Goal: Transaction & Acquisition: Purchase product/service

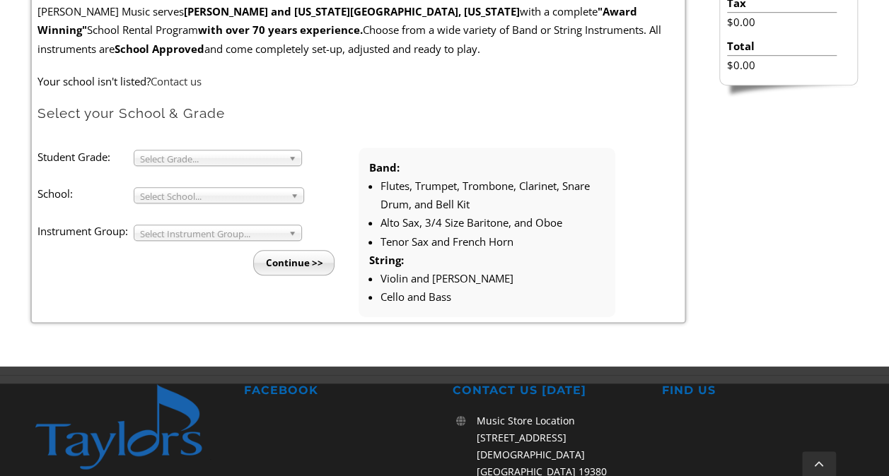
scroll to position [444, 0]
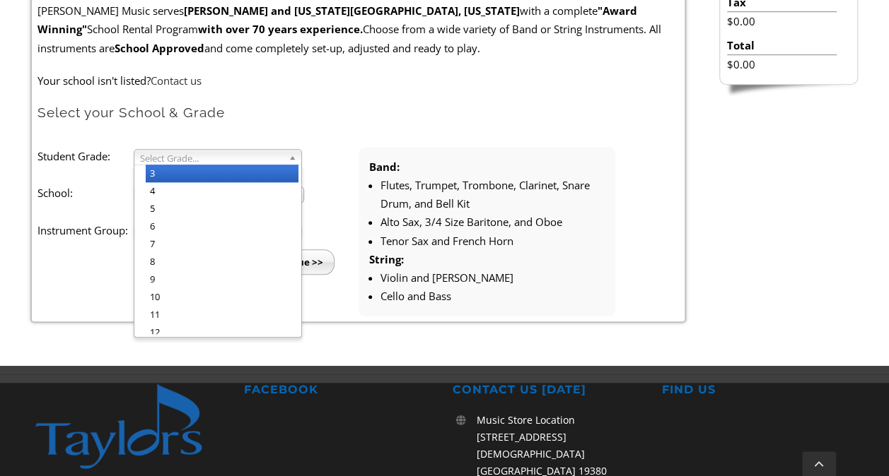
click at [264, 150] on span "Select Grade..." at bounding box center [211, 158] width 143 height 17
click at [242, 167] on li "3" at bounding box center [222, 174] width 153 height 18
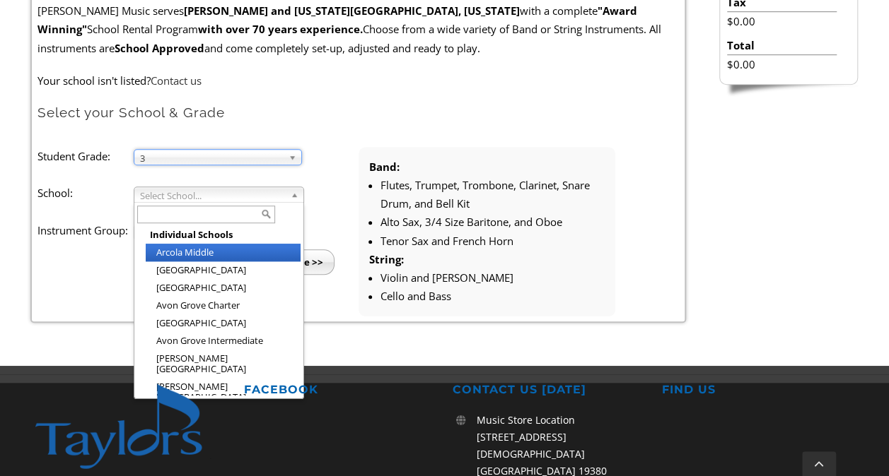
click at [204, 193] on span "Select School..." at bounding box center [212, 195] width 145 height 17
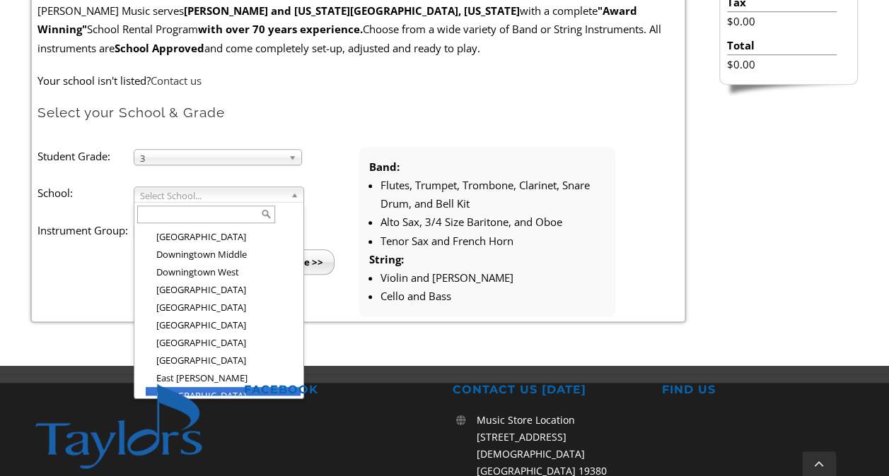
scroll to position [590, 0]
click at [221, 368] on li "East Ward" at bounding box center [223, 377] width 155 height 18
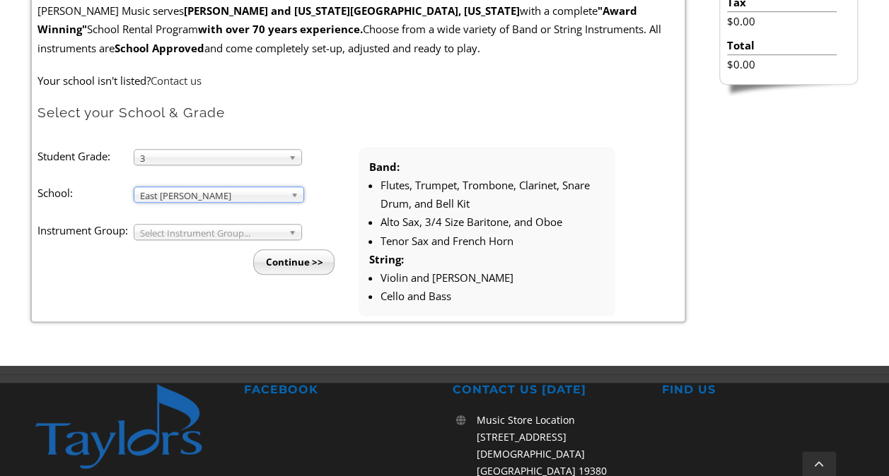
click at [188, 230] on span "Select Instrument Group..." at bounding box center [211, 233] width 143 height 17
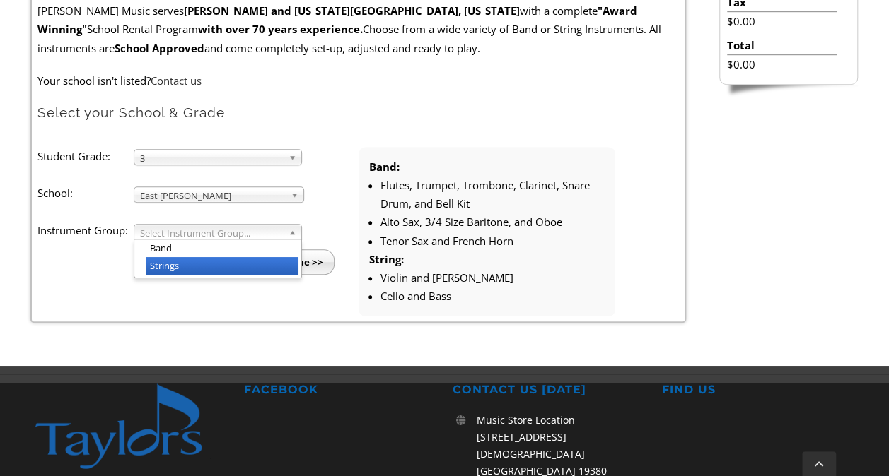
click at [184, 260] on li "Strings" at bounding box center [222, 266] width 153 height 18
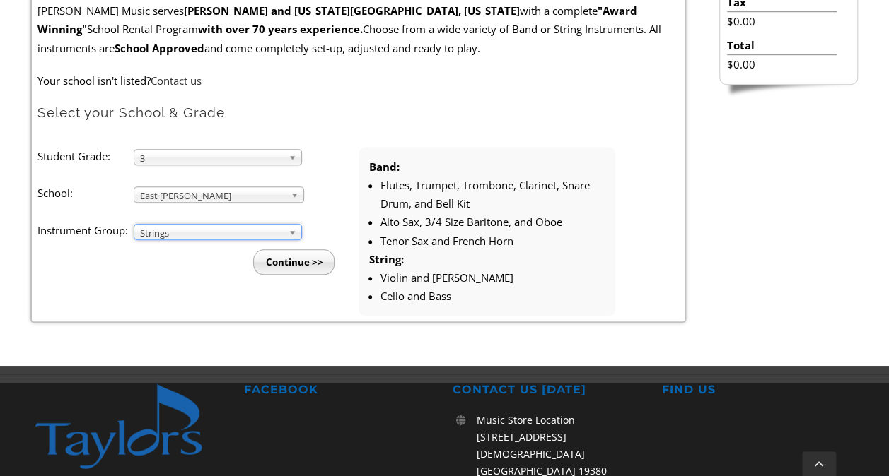
click at [264, 263] on input "Continue >>" at bounding box center [293, 262] width 81 height 25
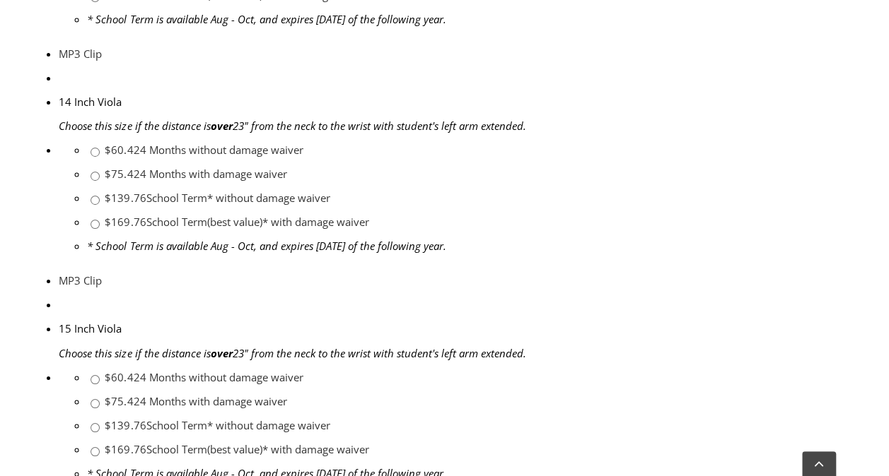
scroll to position [2536, 0]
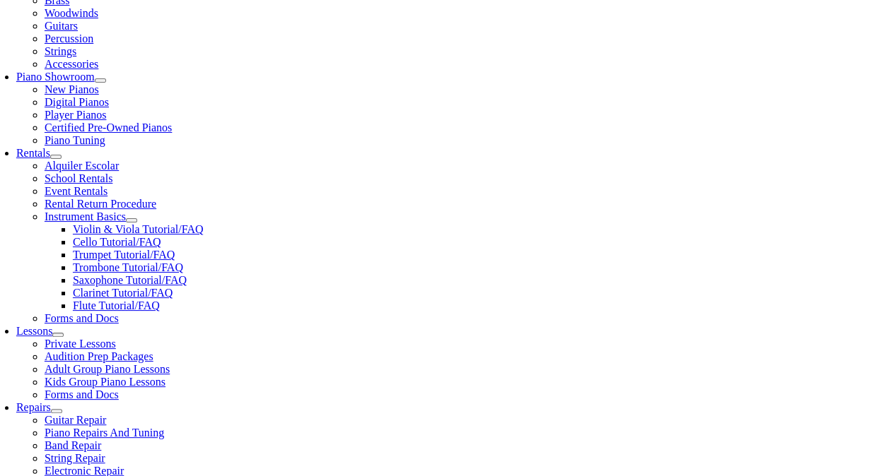
scroll to position [367, 0]
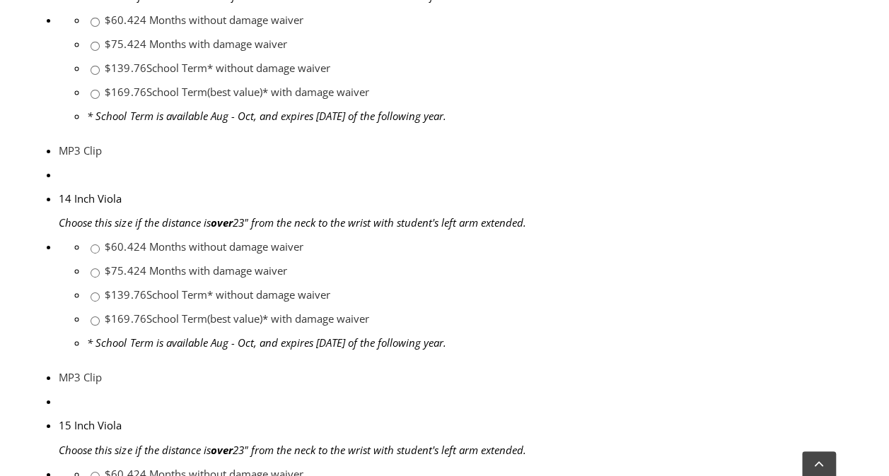
scroll to position [2433, 0]
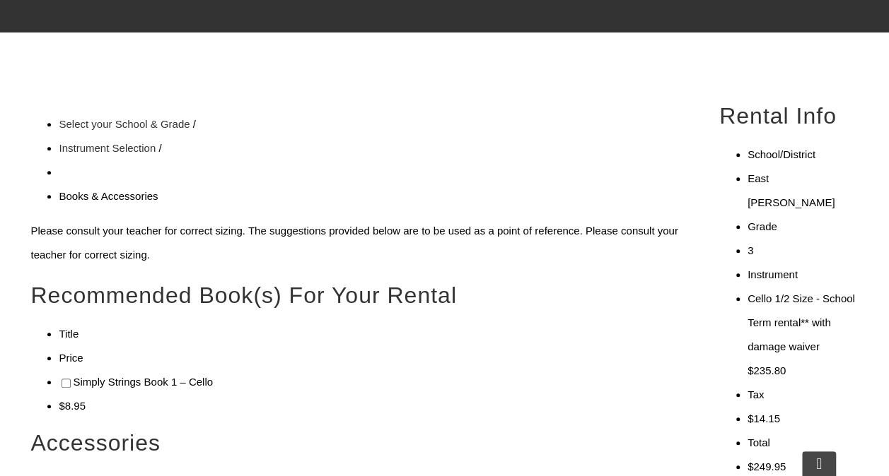
scroll to position [348, 0]
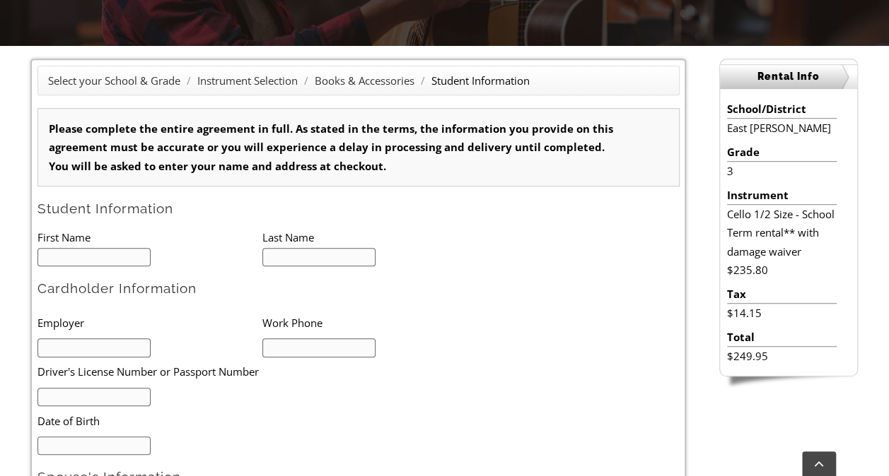
type input "1"
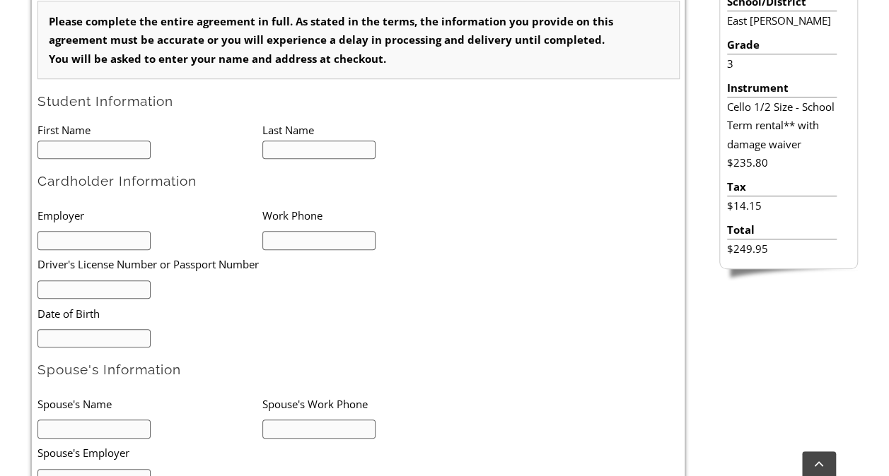
click at [93, 154] on input "text" at bounding box center [94, 150] width 114 height 19
type input "Jimmy"
type input "Gentile"
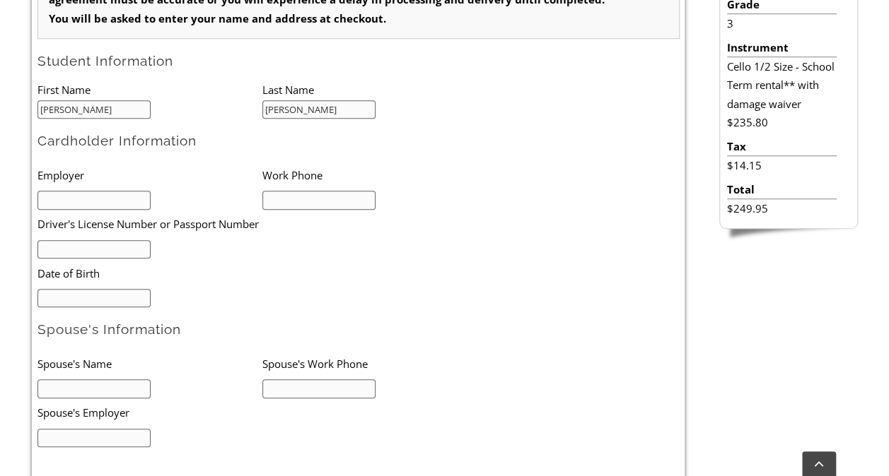
scroll to position [484, 0]
click at [75, 290] on input "mm/dd/yyyy" at bounding box center [94, 299] width 114 height 19
type input "03/29/1987"
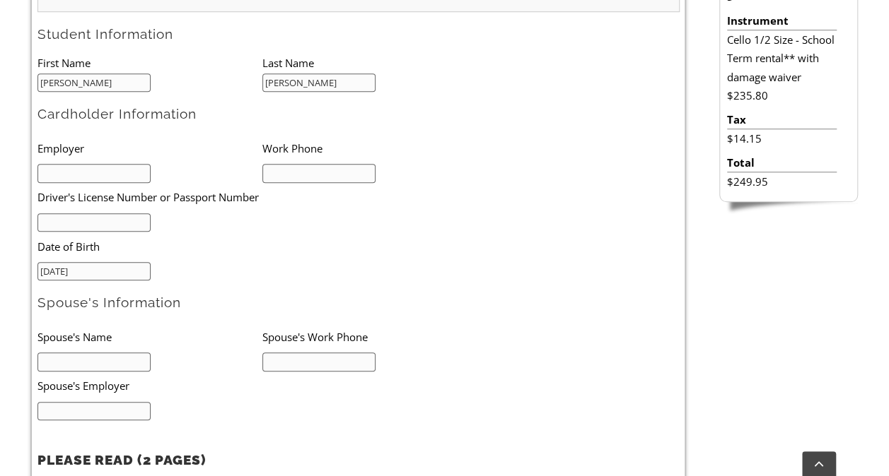
scroll to position [515, 0]
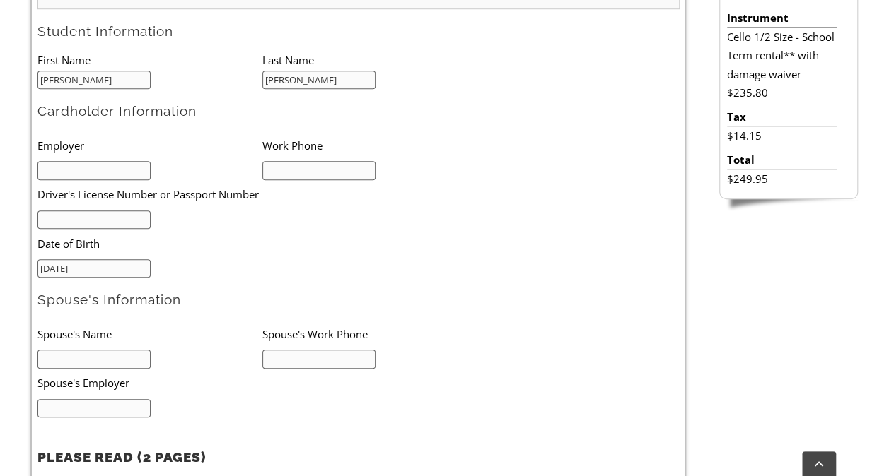
click at [198, 344] on li "Spouse's Name" at bounding box center [149, 334] width 225 height 29
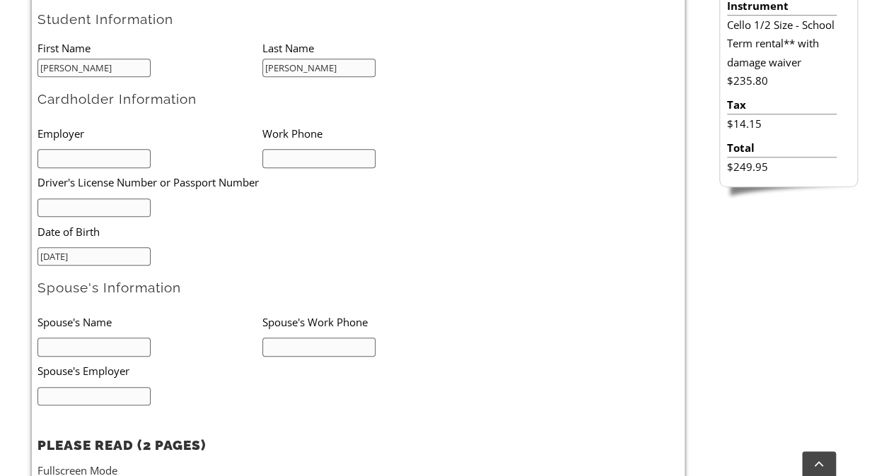
scroll to position [527, 0]
click at [94, 346] on input "text" at bounding box center [94, 346] width 114 height 19
type input "Elizabeth Gentile"
type input "7178918497"
type input "R"
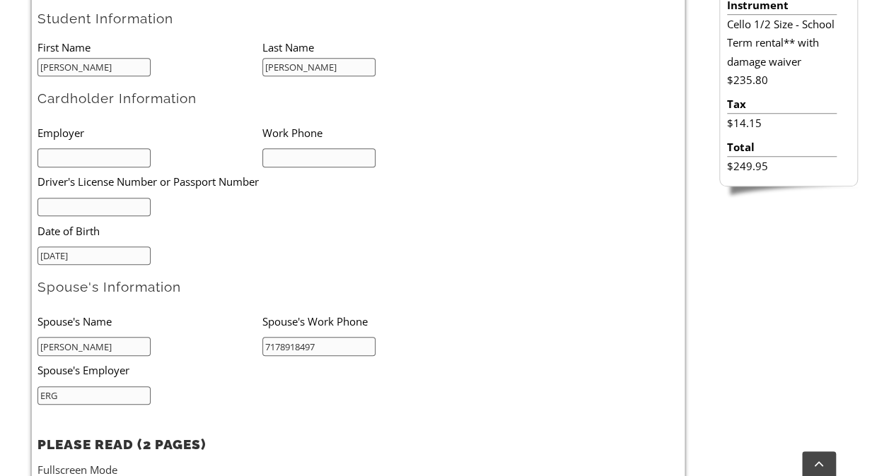
type input "ERG"
click at [112, 158] on input "text" at bounding box center [94, 157] width 114 height 19
type input "Workhorse Brewing Company"
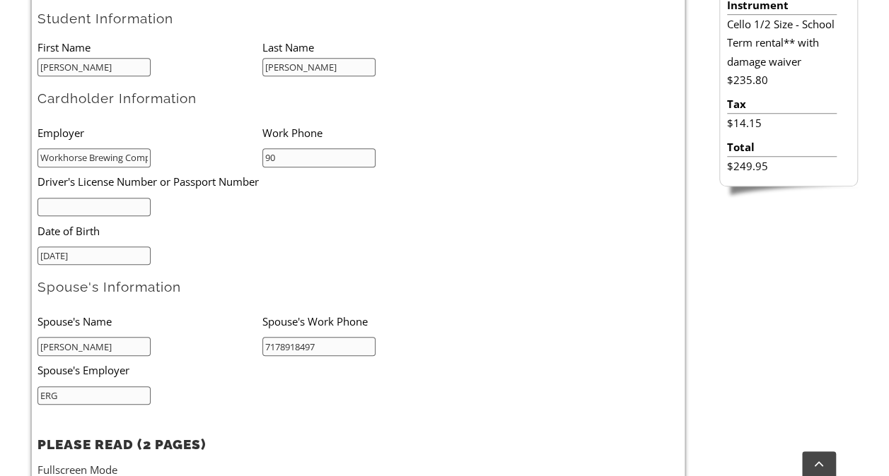
type input "9084332865"
click at [76, 208] on input "text" at bounding box center [94, 207] width 114 height 19
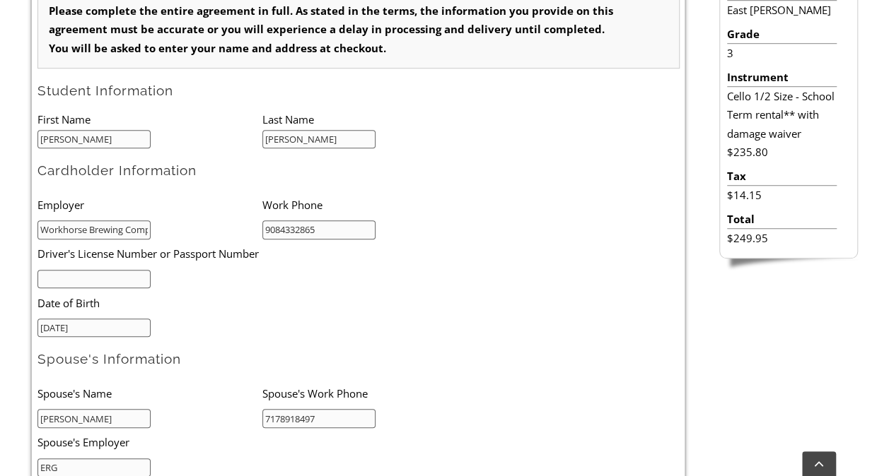
scroll to position [458, 0]
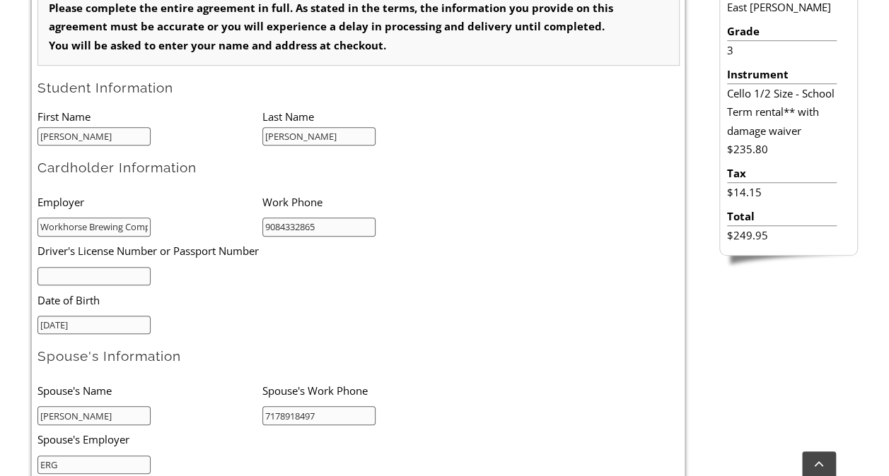
click at [450, 251] on ul "Employer Work Phone Workhorse Brewing Company 9084332865 Driver's License Numbe…" at bounding box center [261, 260] width 449 height 147
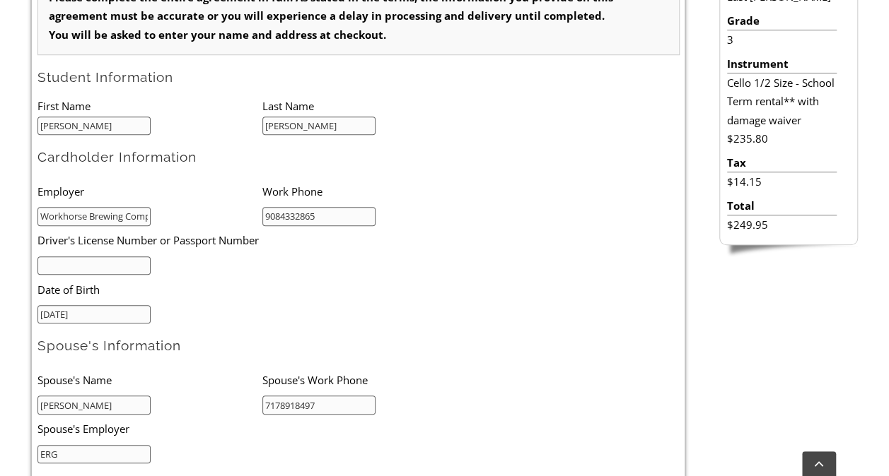
scroll to position [469, 0]
click at [133, 259] on input "text" at bounding box center [94, 265] width 114 height 19
type input "31195900"
click at [181, 250] on li "Driver's License Number or Passport Number" at bounding box center [239, 240] width 404 height 29
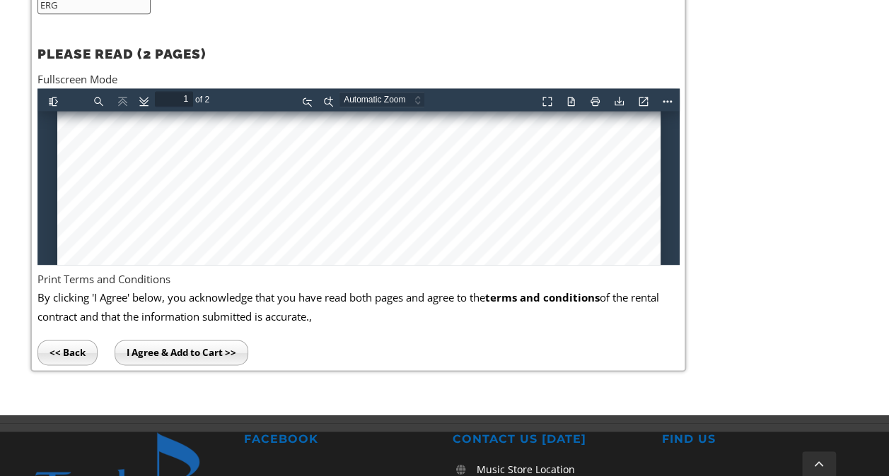
scroll to position [568, 0]
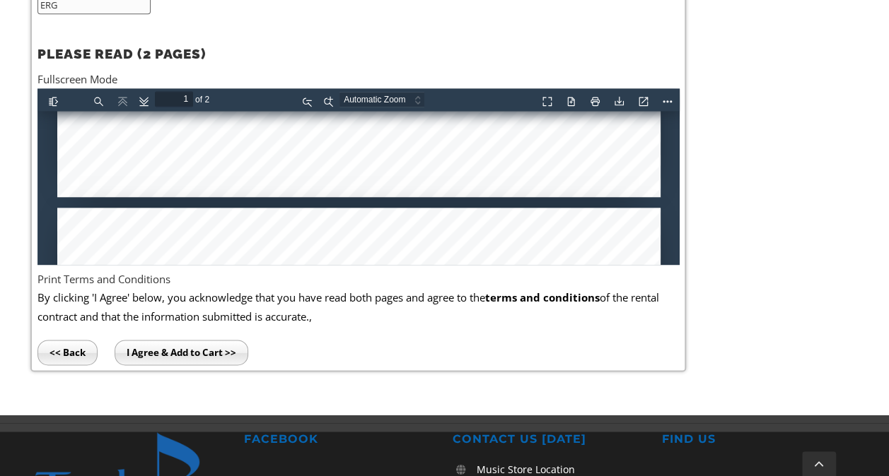
type input "2"
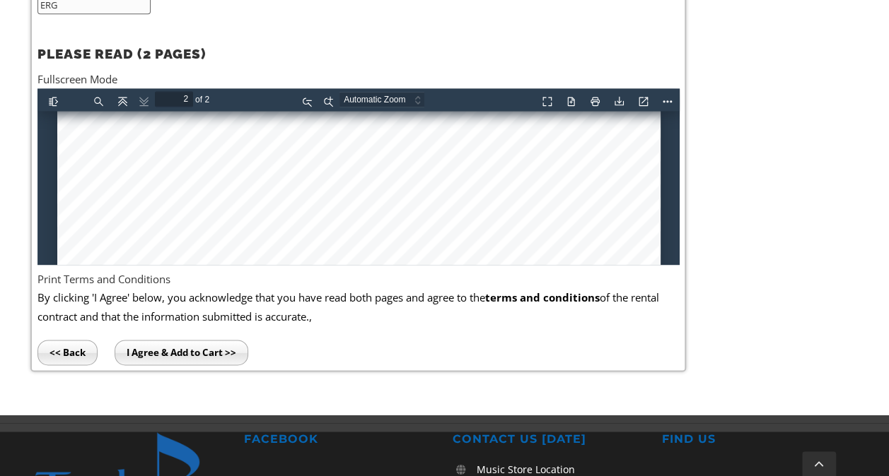
scroll to position [1853, 0]
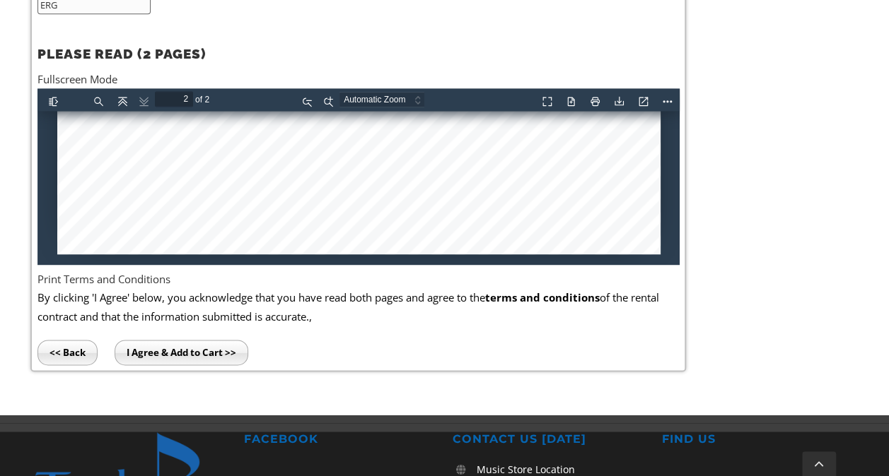
click at [176, 353] on input "I Agree & Add to Cart >>" at bounding box center [182, 352] width 134 height 25
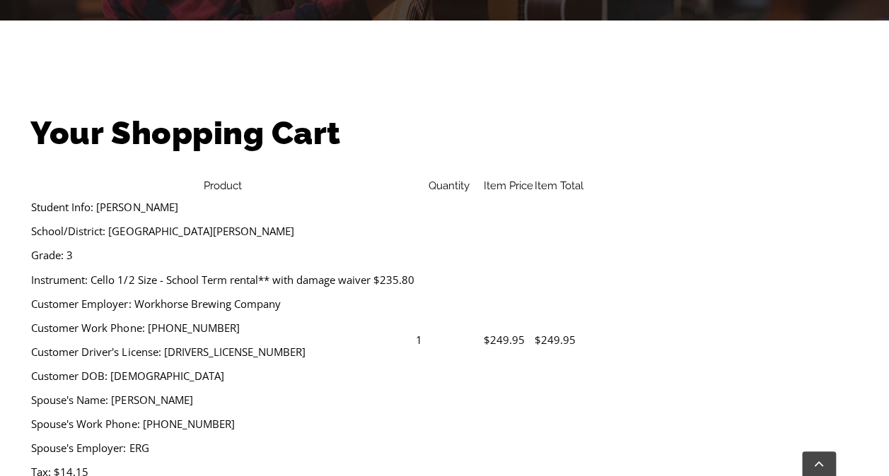
scroll to position [396, 0]
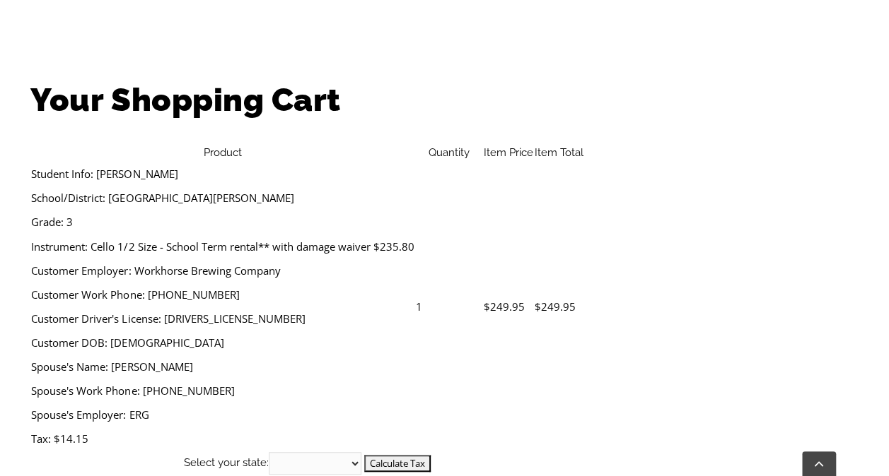
click at [769, 301] on select "[US_STATE] [US_STATE] [US_STATE] [US_STATE] [US_STATE] [US_STATE] [US_STATE] [U…" at bounding box center [726, 300] width 93 height 16
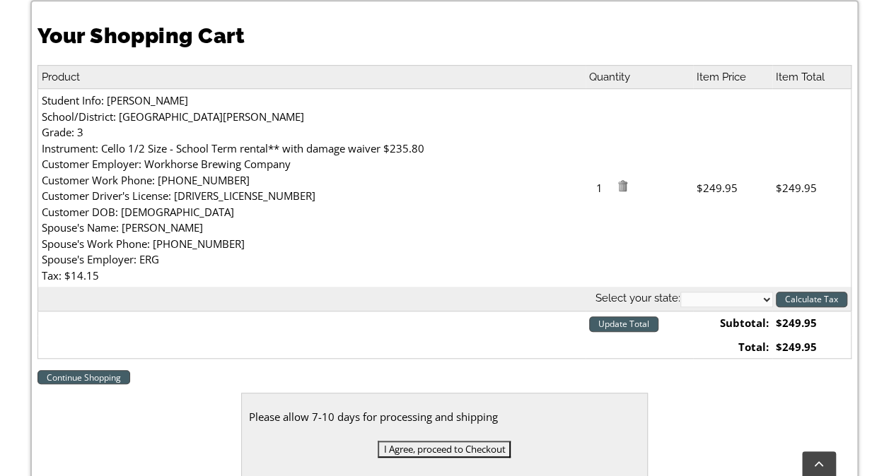
select select "PA"
click at [680, 292] on select "[US_STATE] [US_STATE] [US_STATE] [US_STATE] [US_STATE] [US_STATE] [US_STATE] [U…" at bounding box center [726, 300] width 93 height 16
click at [656, 320] on input "Update Total" at bounding box center [623, 325] width 69 height 16
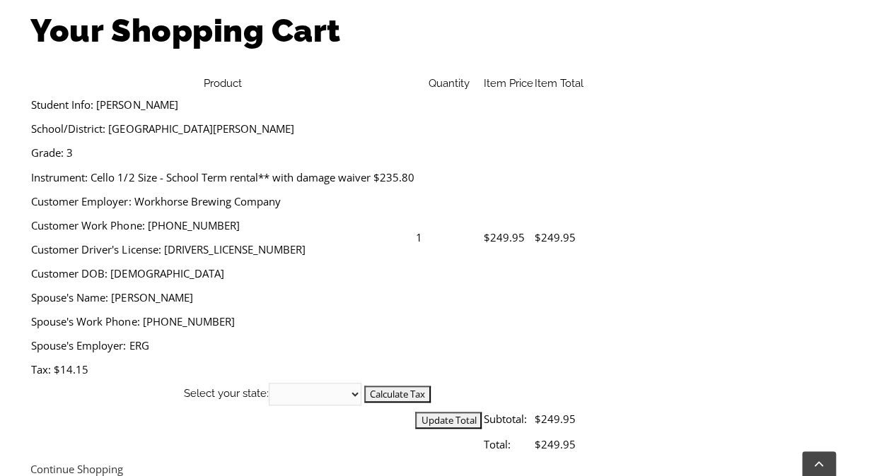
scroll to position [466, 0]
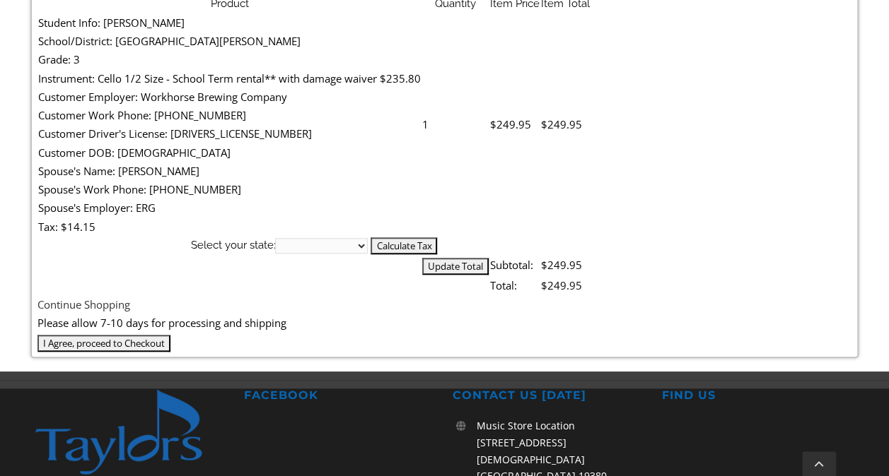
click at [769, 228] on select "[US_STATE] [US_STATE] [US_STATE] [US_STATE] [US_STATE] [US_STATE] [US_STATE] [U…" at bounding box center [726, 230] width 93 height 16
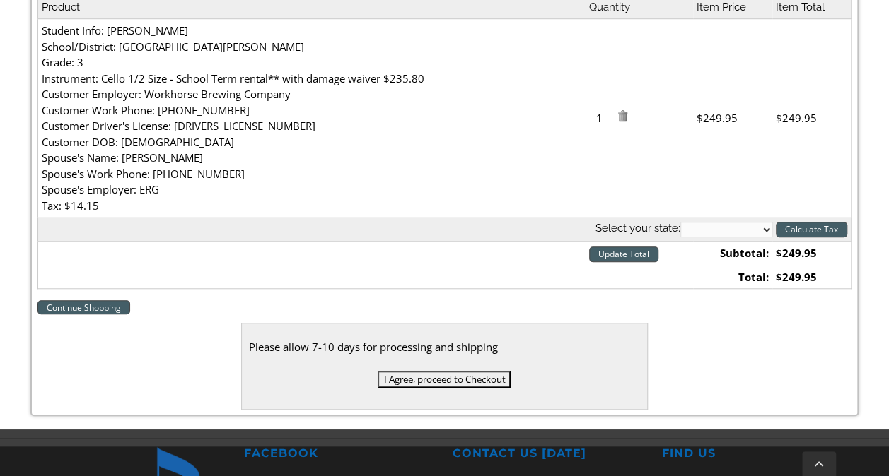
select select "PA"
click at [680, 222] on select "[US_STATE] [US_STATE] [US_STATE] [US_STATE] [US_STATE] [US_STATE] [US_STATE] [U…" at bounding box center [726, 230] width 93 height 16
click at [807, 239] on th "Select your state: [US_STATE] [US_STATE] [US_STATE] [US_STATE] [US_STATE] [US_S…" at bounding box center [443, 229] width 813 height 24
click at [807, 232] on input "Calculate Tax" at bounding box center [810, 230] width 71 height 16
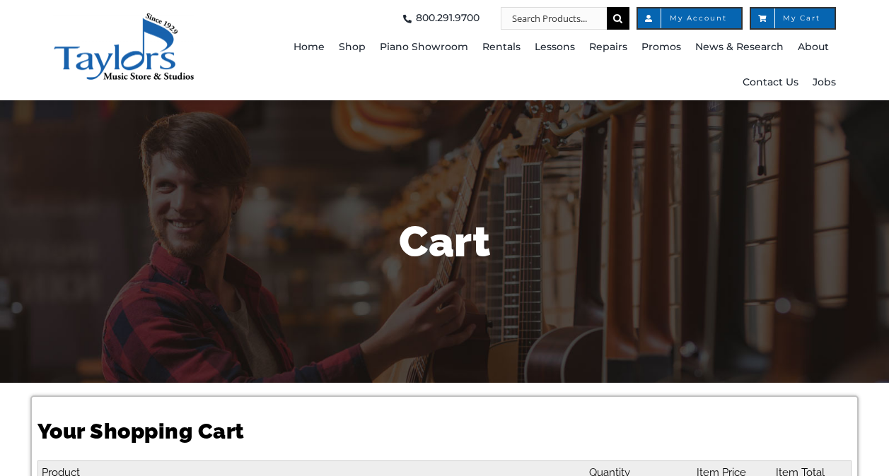
select select "PA"
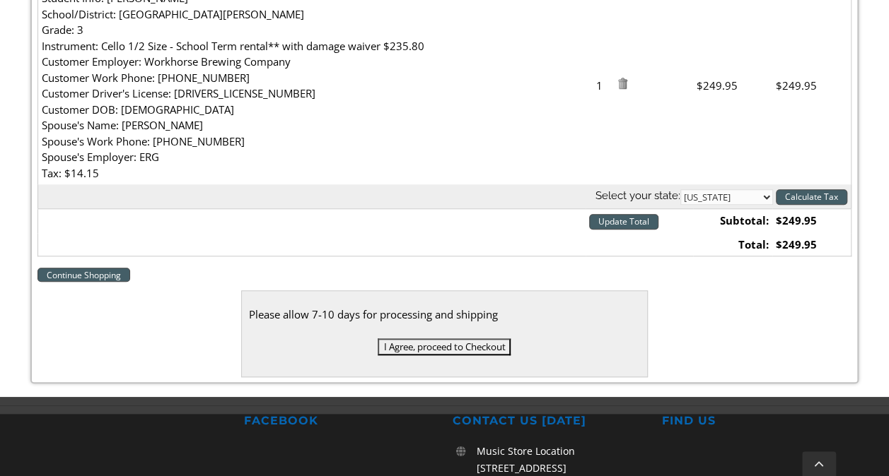
scroll to position [515, 0]
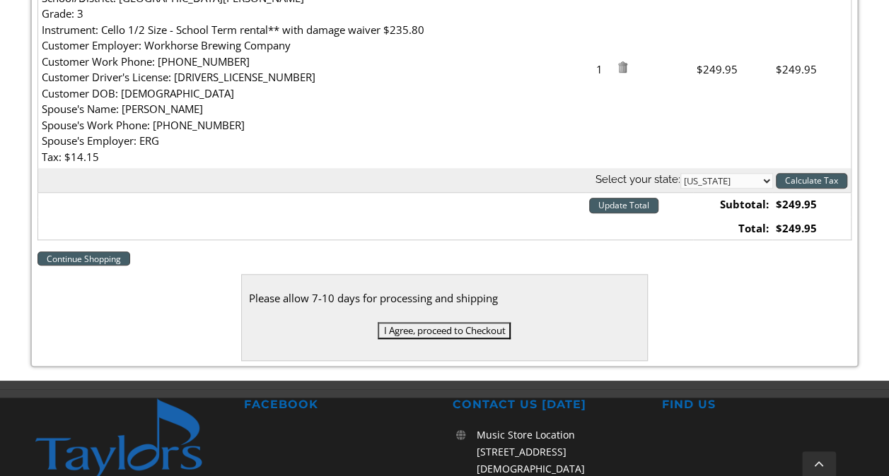
click at [412, 322] on input "I Agree, proceed to Checkout" at bounding box center [443, 330] width 133 height 17
